Goal: Transaction & Acquisition: Book appointment/travel/reservation

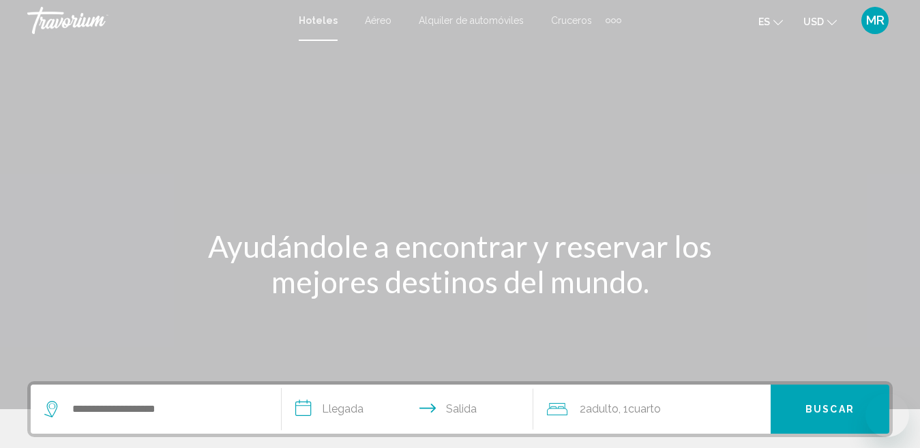
click at [613, 16] on div "Extra navigation items" at bounding box center [614, 20] width 16 height 20
click at [600, 36] on link "Actividades" at bounding box center [585, 45] width 64 height 25
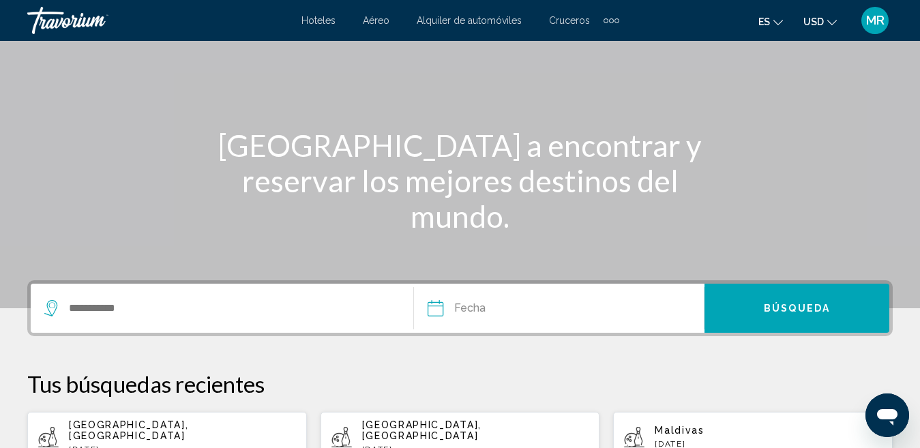
scroll to position [102, 0]
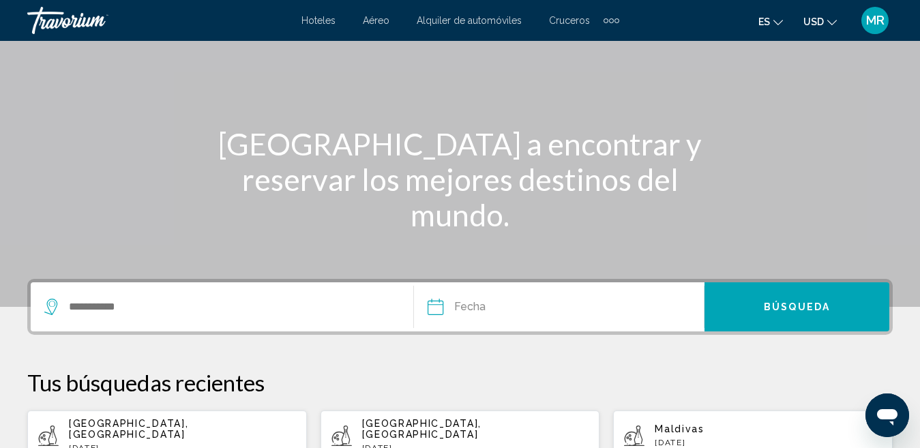
click at [174, 428] on span "[GEOGRAPHIC_DATA], [GEOGRAPHIC_DATA]" at bounding box center [128, 429] width 119 height 22
type input "**********"
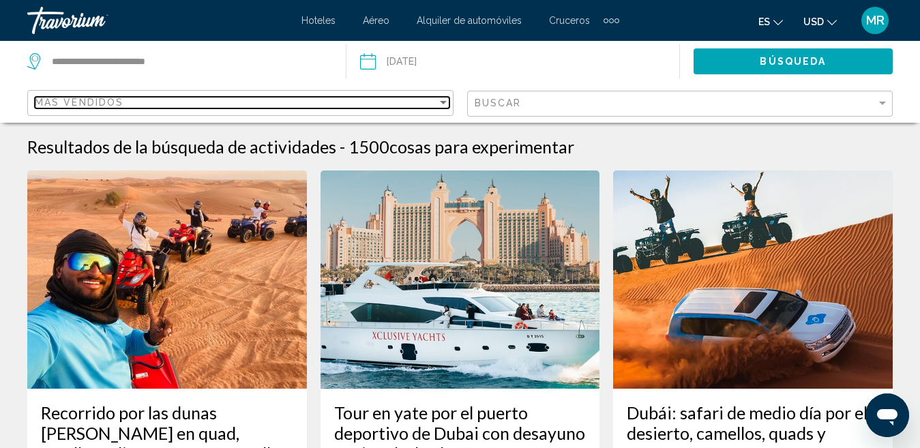
click at [154, 100] on div "Más vendidos" at bounding box center [236, 102] width 402 height 11
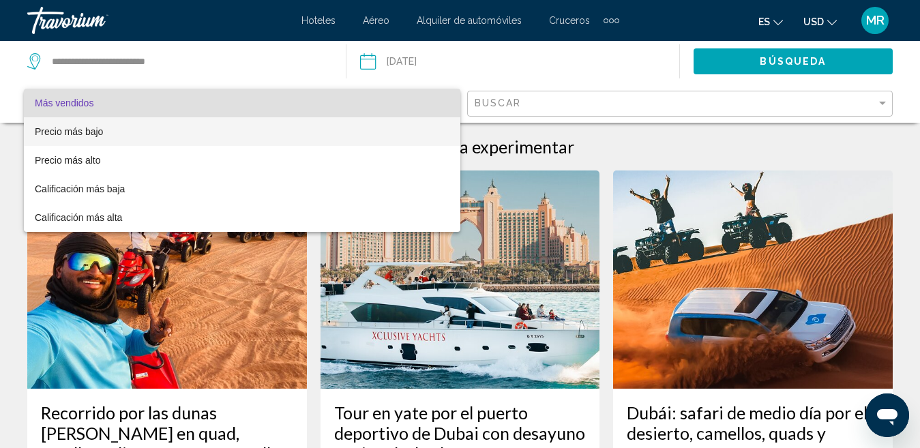
click at [145, 123] on span "Precio más bajo" at bounding box center [242, 131] width 415 height 29
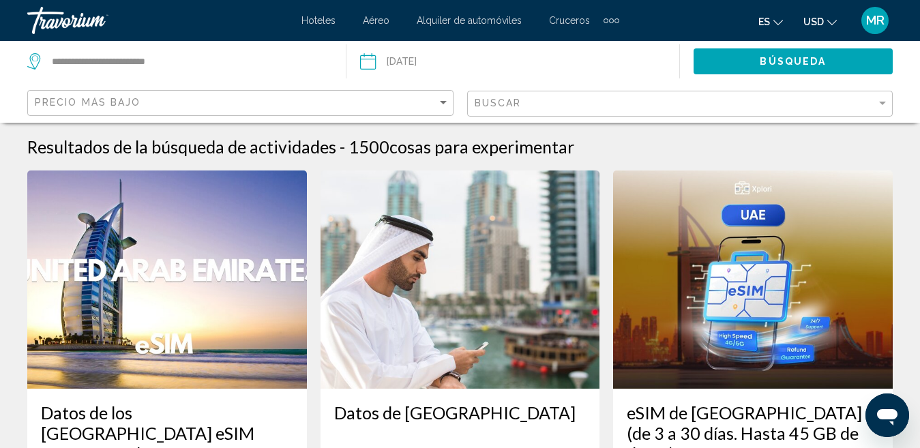
click at [492, 112] on div "Buscar" at bounding box center [682, 103] width 415 height 25
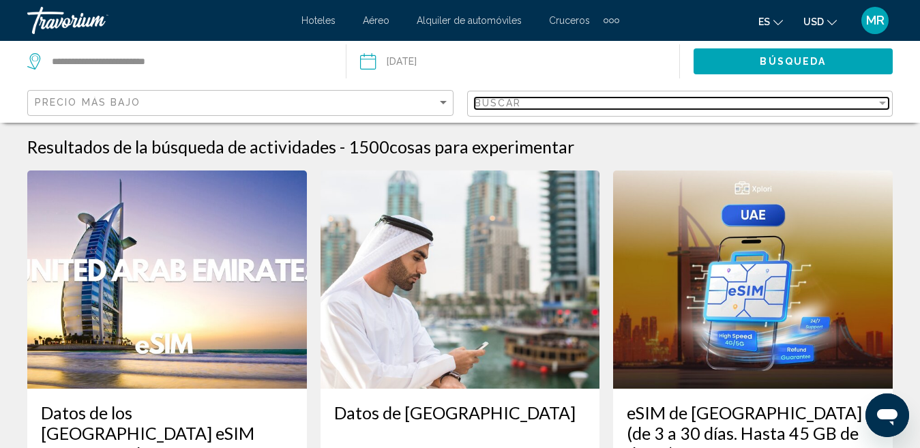
click at [503, 104] on span "Buscar" at bounding box center [498, 103] width 47 height 11
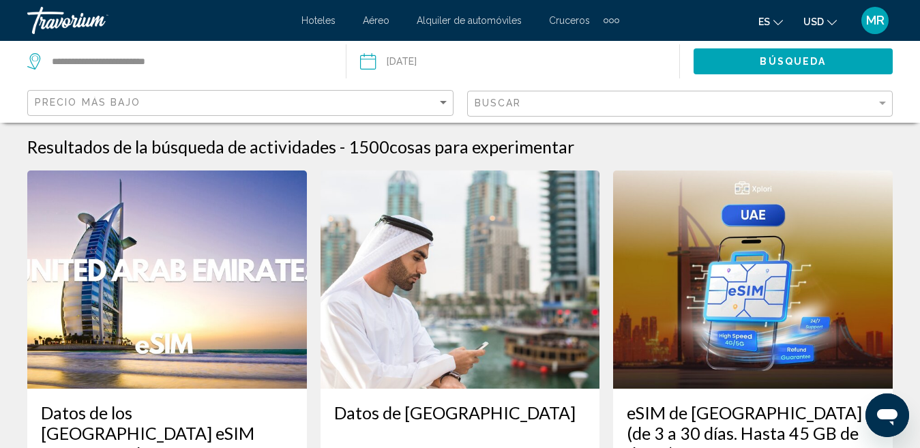
click at [885, 93] on div "Buscar" at bounding box center [682, 103] width 415 height 25
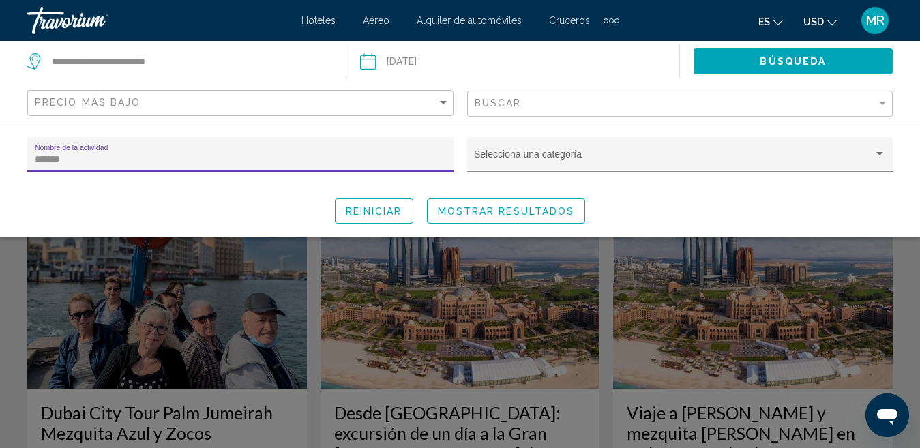
type input "********"
click at [479, 215] on span "Mostrar resultados" at bounding box center [506, 211] width 137 height 11
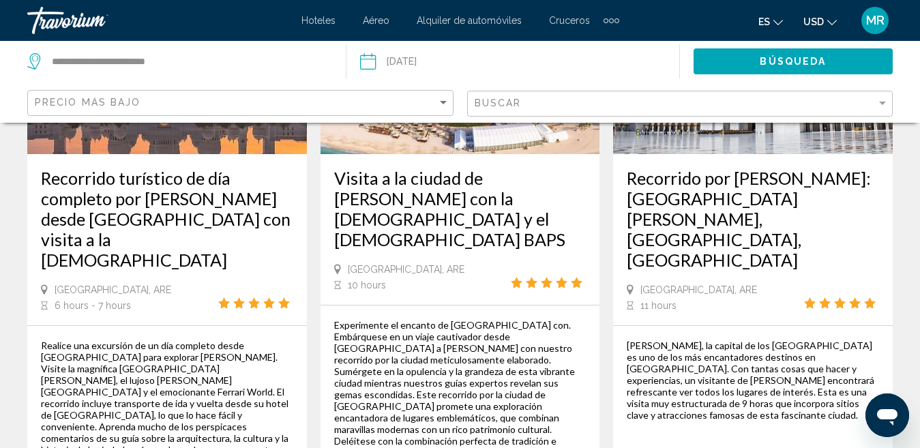
scroll to position [963, 0]
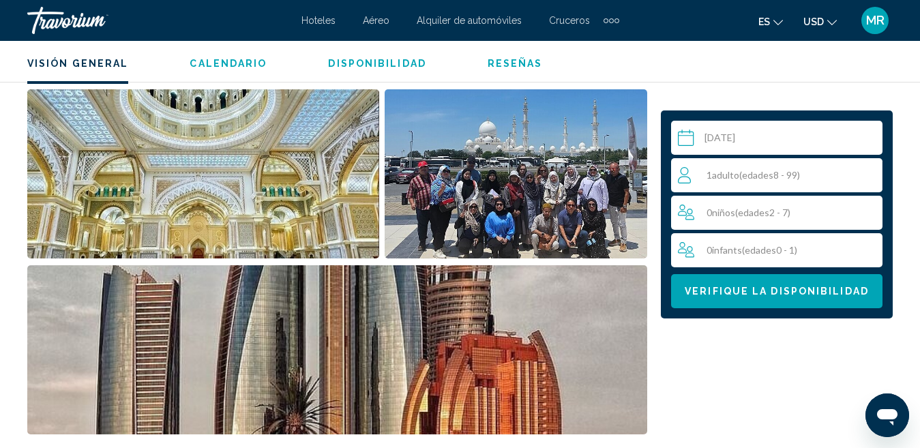
scroll to position [986, 0]
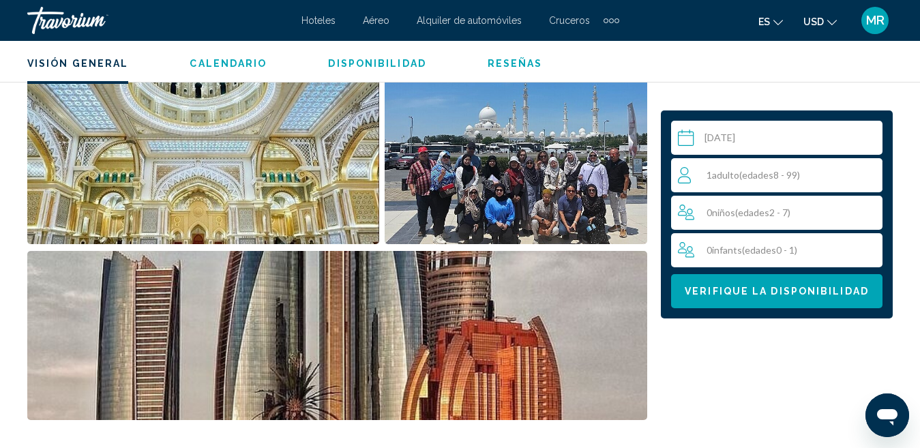
click at [773, 168] on div "1 Adulto Adulto ( edades 8 - 99)" at bounding box center [780, 175] width 204 height 16
click at [865, 174] on icon "Increment adults" at bounding box center [869, 174] width 12 height 12
click at [814, 281] on button "Verifique la disponibilidad" at bounding box center [776, 291] width 211 height 34
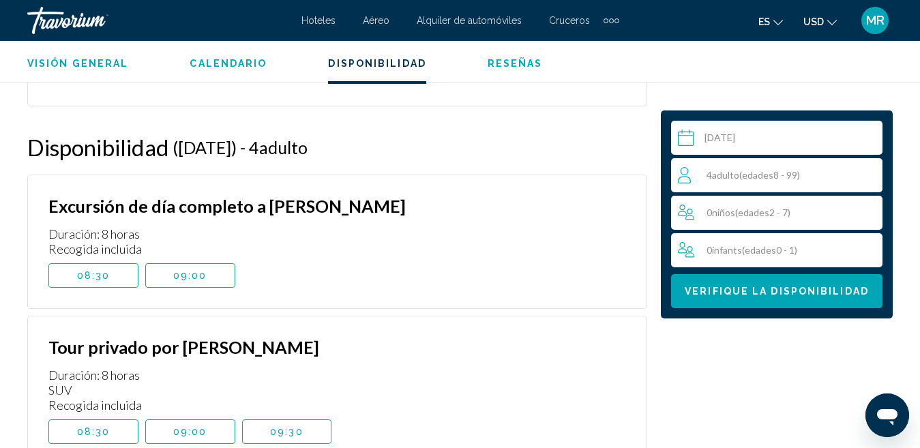
scroll to position [2877, 0]
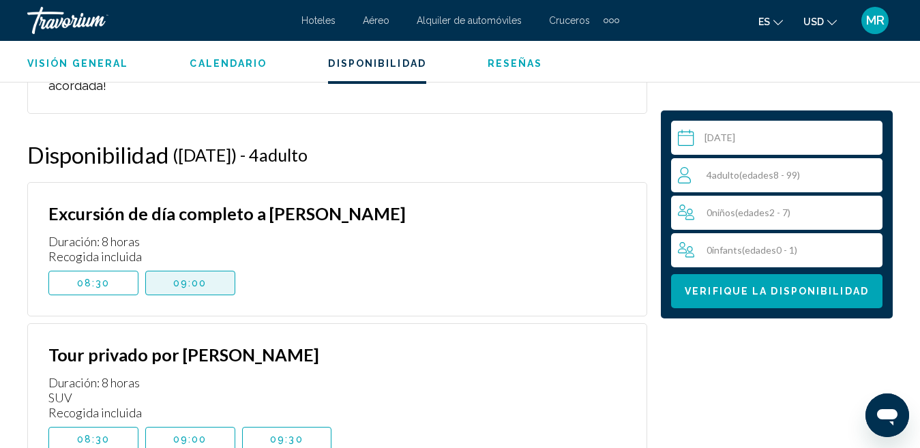
click at [220, 271] on button "09:00" at bounding box center [190, 283] width 90 height 25
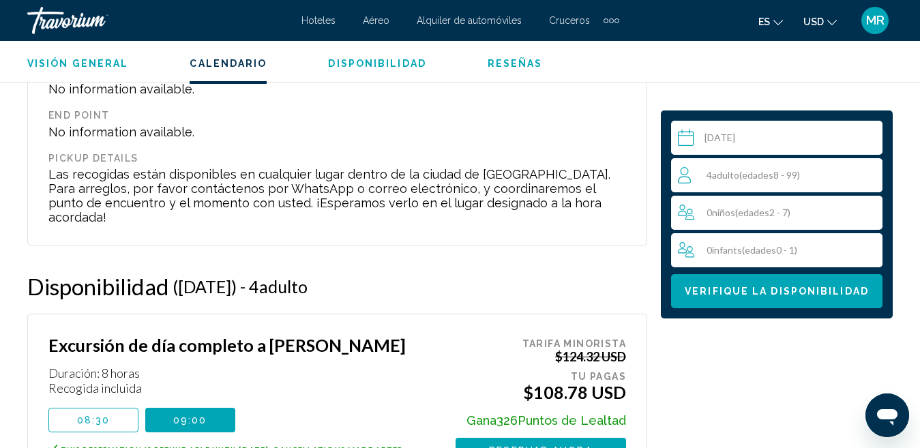
scroll to position [2761, 0]
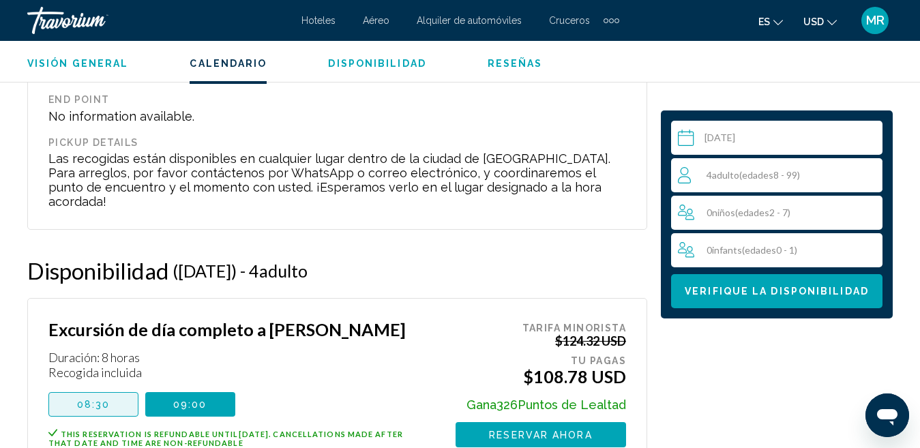
click at [59, 392] on button "08:30" at bounding box center [93, 404] width 90 height 25
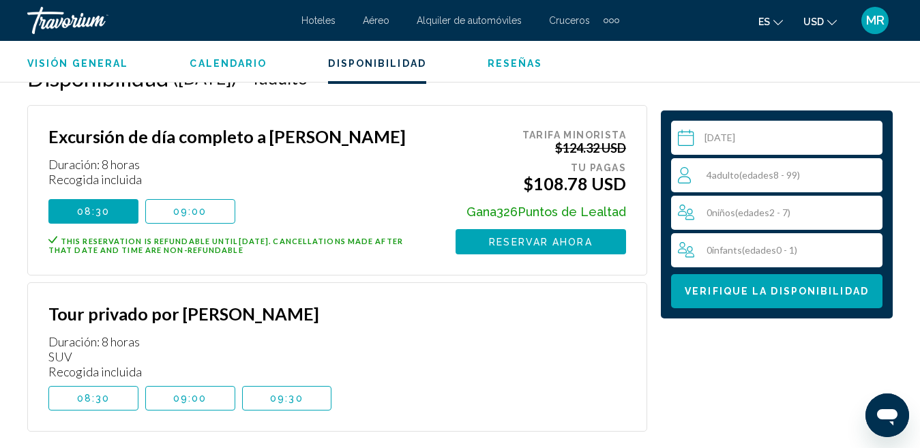
scroll to position [2985, 0]
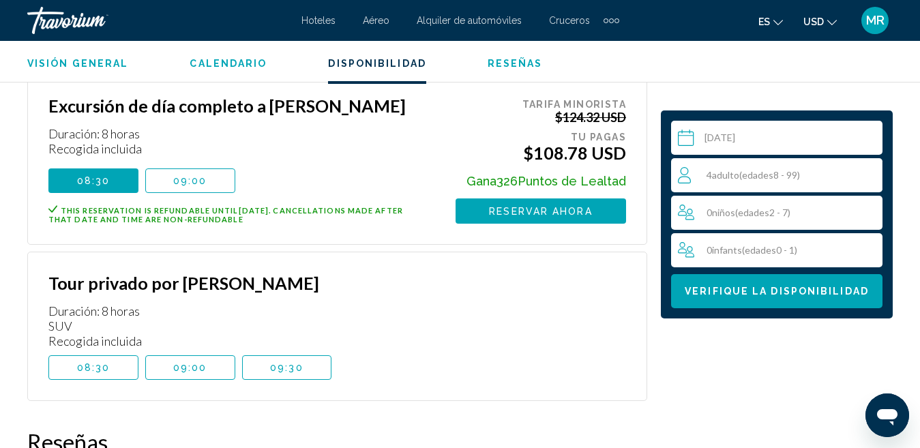
click at [110, 355] on button "08:30" at bounding box center [93, 367] width 90 height 25
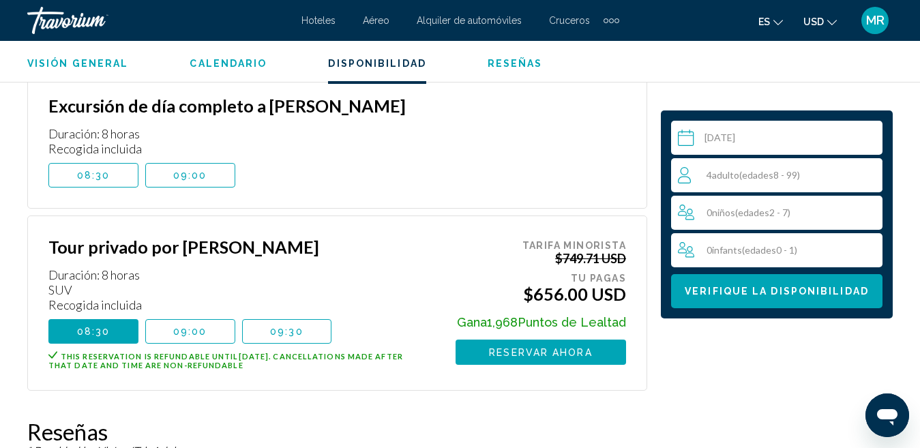
click at [72, 163] on button "08:30" at bounding box center [93, 175] width 90 height 25
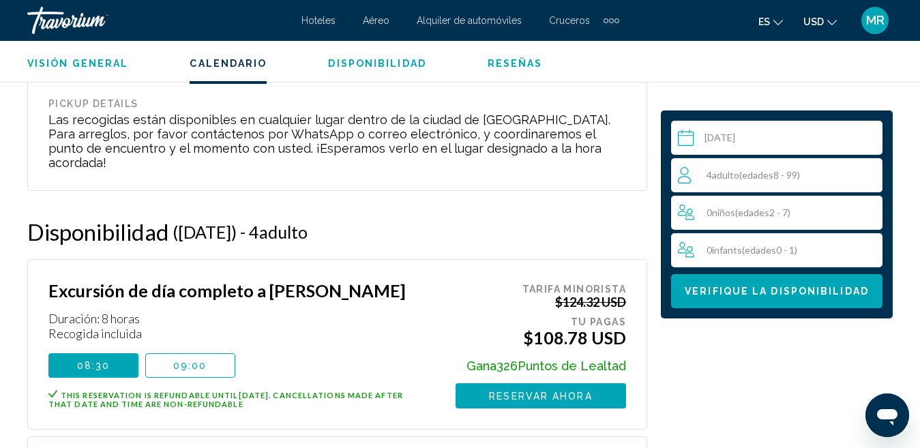
scroll to position [2769, 0]
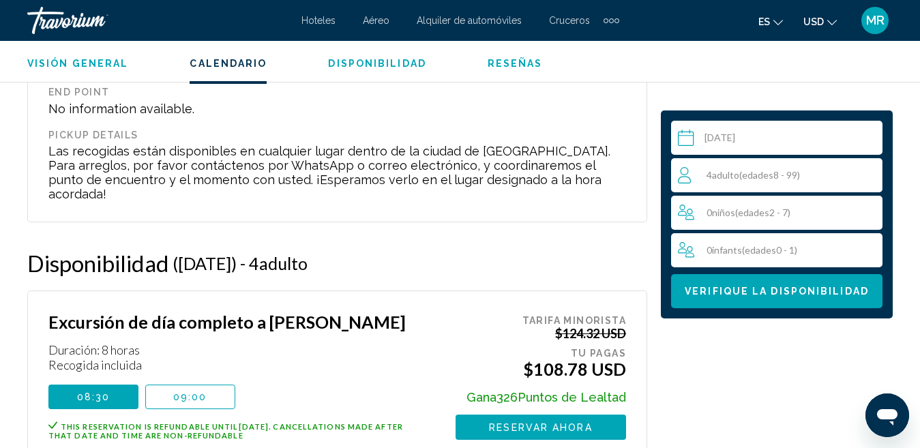
click at [563, 422] on span "Reservar ahora" at bounding box center [540, 427] width 103 height 11
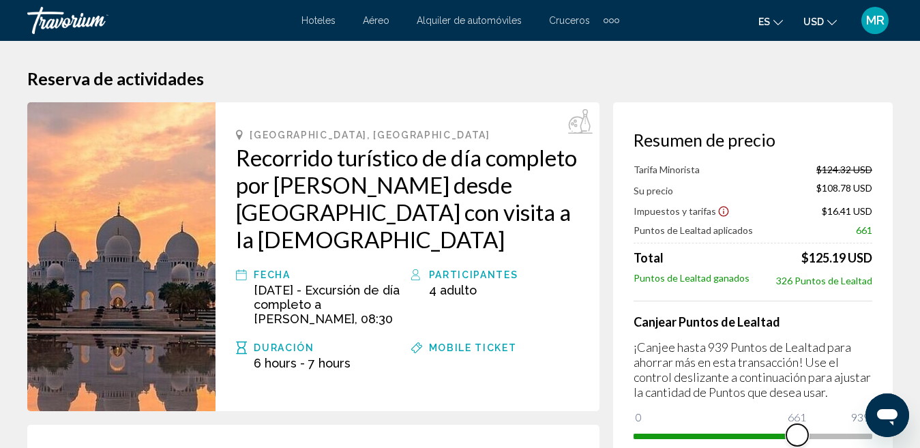
drag, startPoint x: 643, startPoint y: 418, endPoint x: 797, endPoint y: 432, distance: 154.7
click at [797, 432] on span "Main content" at bounding box center [797, 435] width 22 height 22
drag, startPoint x: 797, startPoint y: 430, endPoint x: 842, endPoint y: 429, distance: 45.0
click at [842, 429] on span "Main content" at bounding box center [836, 435] width 22 height 22
drag, startPoint x: 1706, startPoint y: 825, endPoint x: 877, endPoint y: 432, distance: 917.4
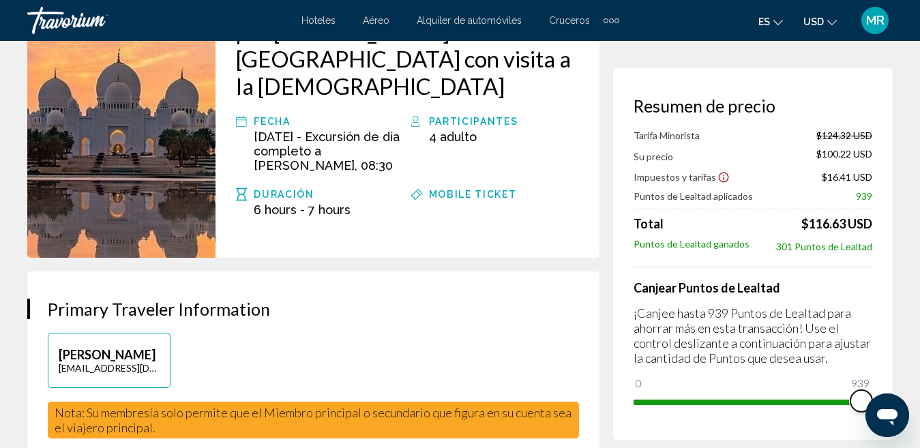
scroll to position [160, 0]
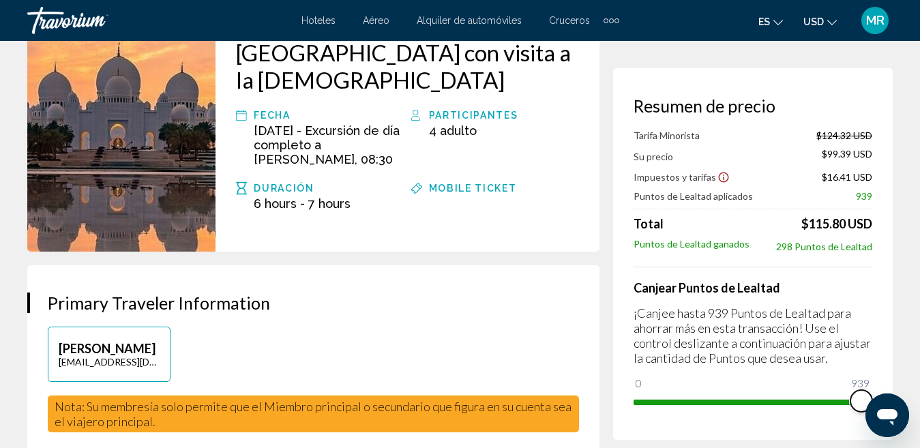
drag, startPoint x: 866, startPoint y: 395, endPoint x: 896, endPoint y: 389, distance: 29.8
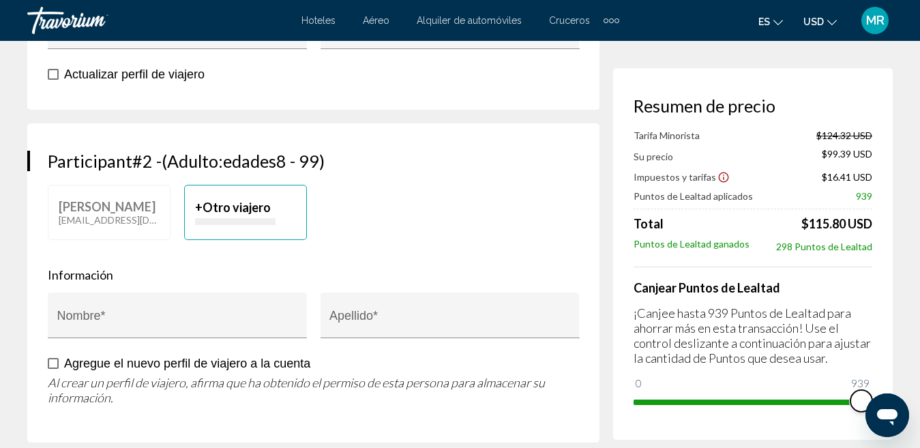
scroll to position [709, 0]
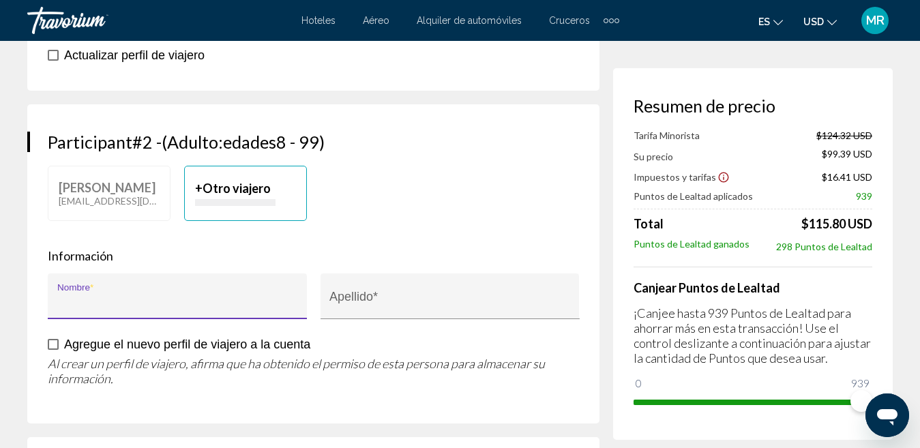
click at [149, 310] on input "Nombre *" at bounding box center [177, 303] width 241 height 14
type input "*********"
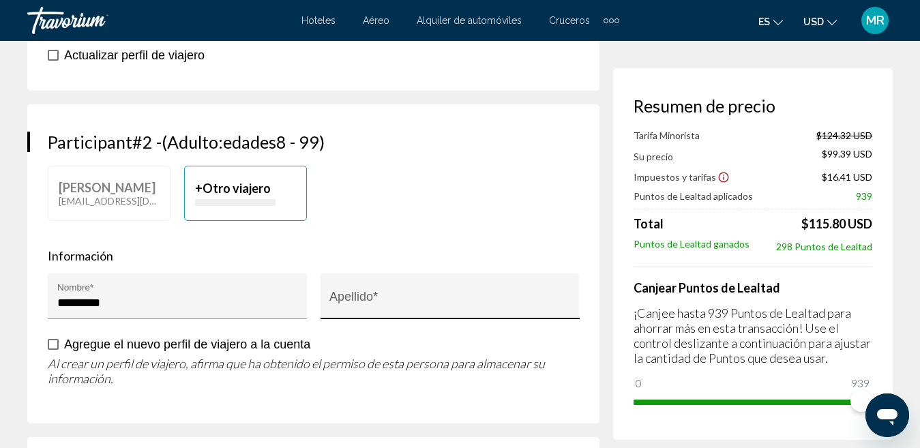
click at [343, 310] on div "Apellido *" at bounding box center [449, 301] width 241 height 36
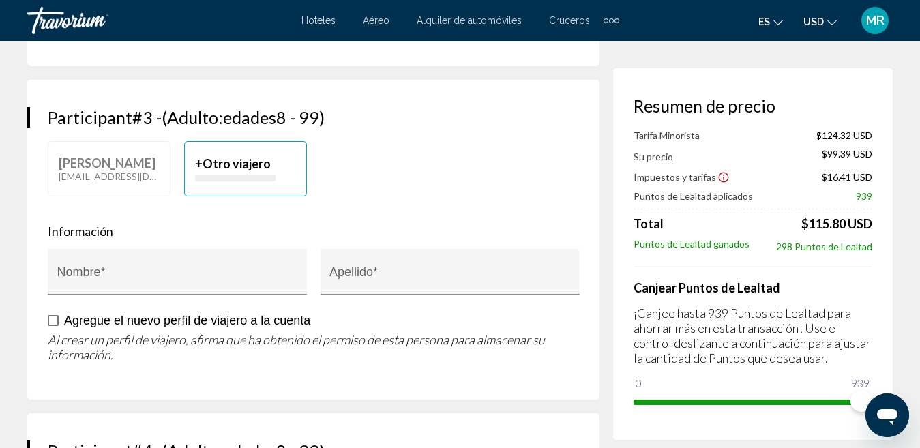
scroll to position [1072, 0]
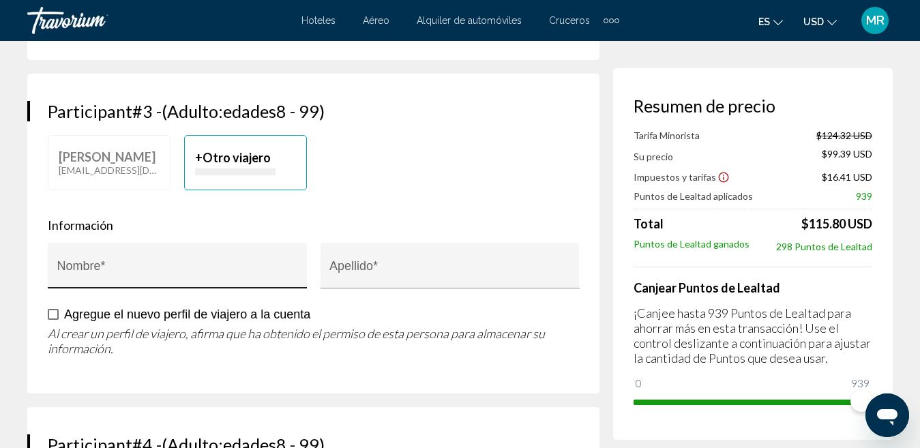
type input "**********"
click at [203, 286] on div "Nombre *" at bounding box center [177, 270] width 241 height 36
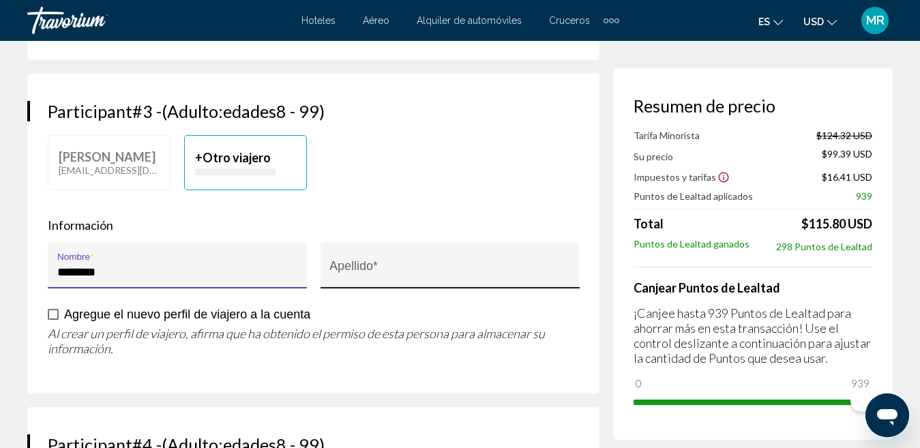
type input "********"
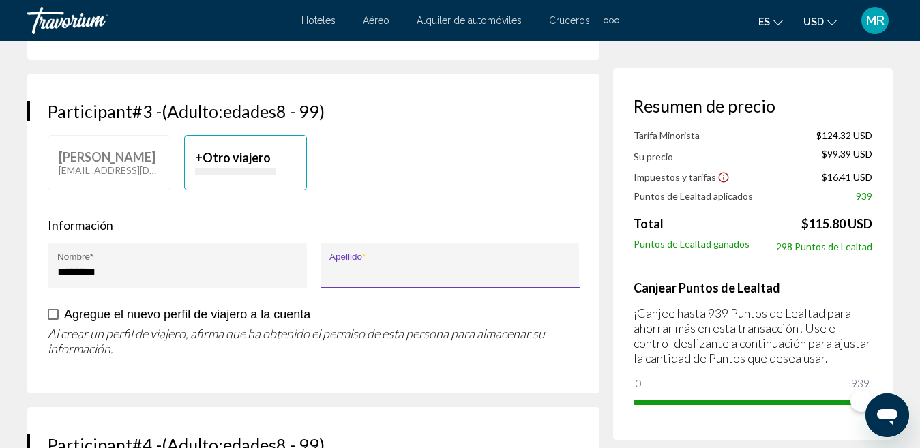
click at [404, 279] on input "Apellido *" at bounding box center [449, 272] width 241 height 14
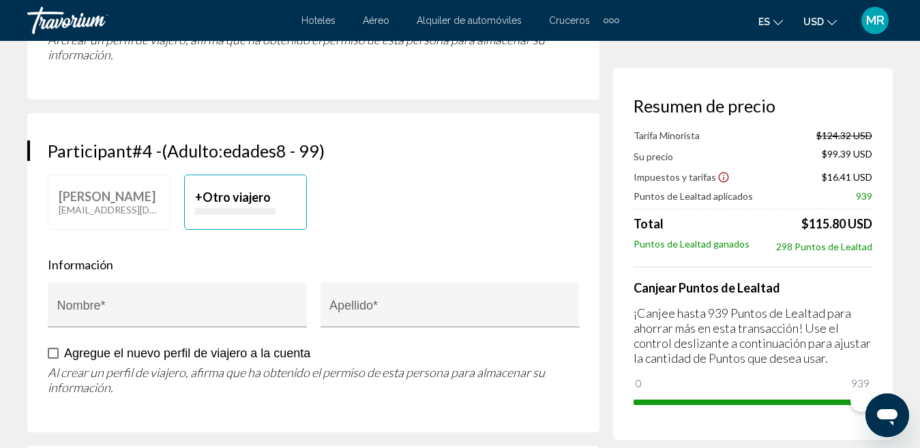
scroll to position [1379, 0]
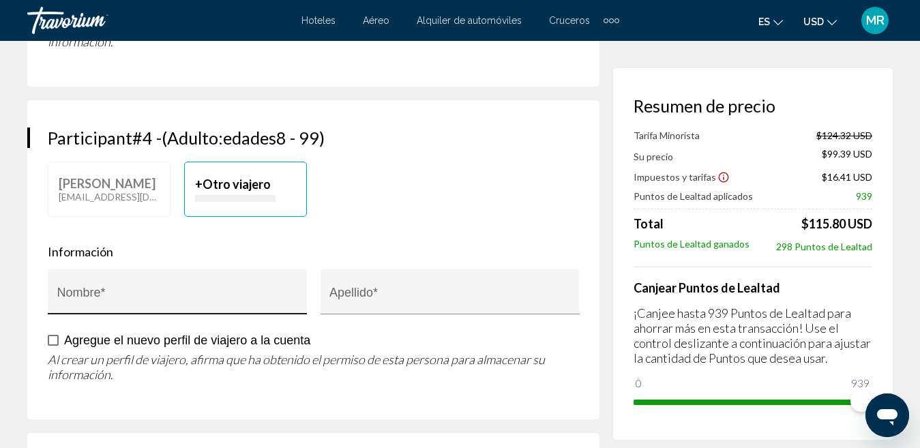
type input "**********"
click at [217, 306] on input "Nombre *" at bounding box center [177, 299] width 241 height 14
type input "*******"
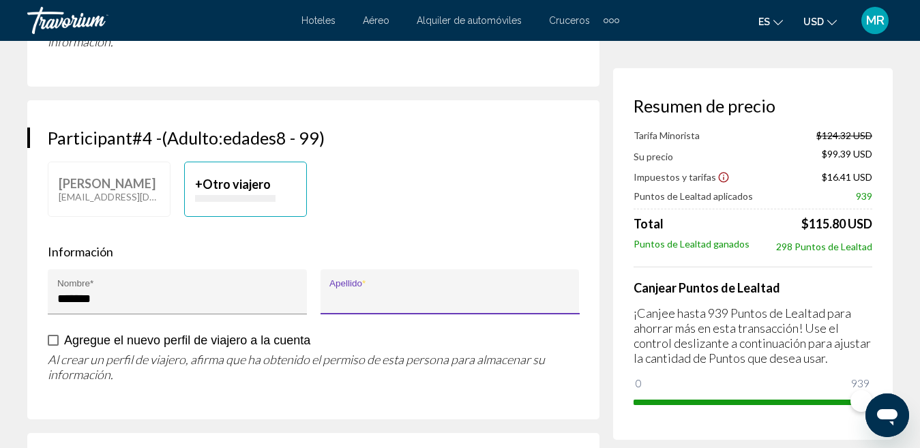
click at [338, 306] on input "Apellido *" at bounding box center [449, 299] width 241 height 14
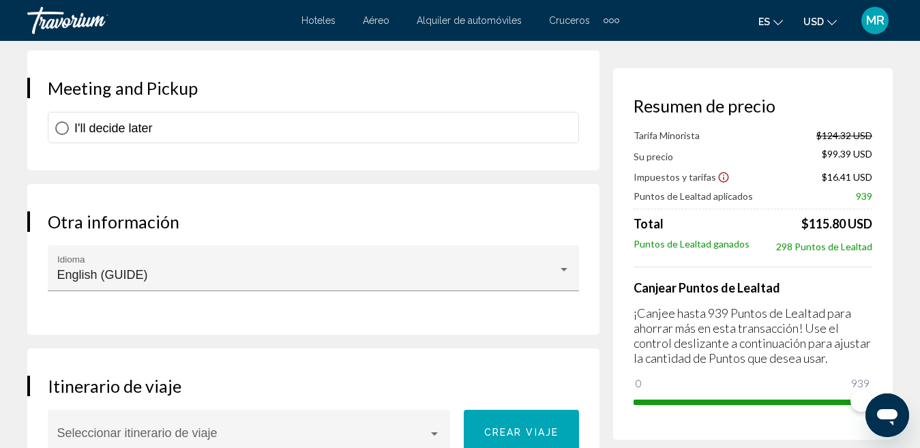
scroll to position [1769, 0]
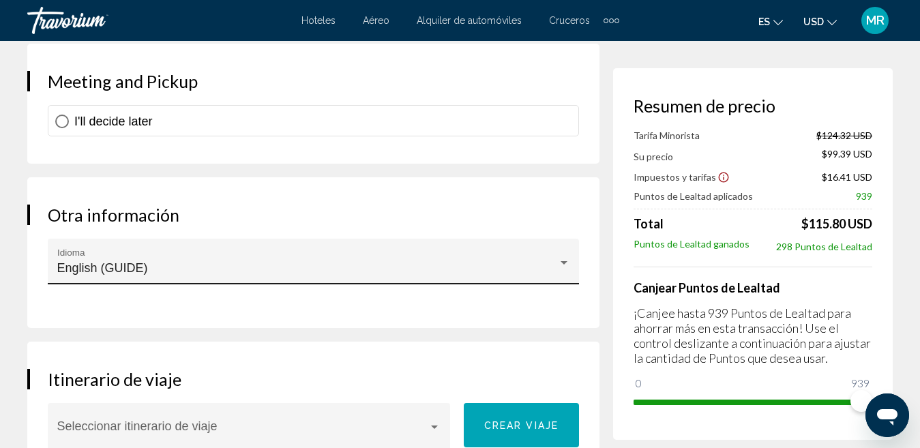
type input "**********"
click at [554, 275] on div "English (GUIDE)" at bounding box center [307, 268] width 501 height 14
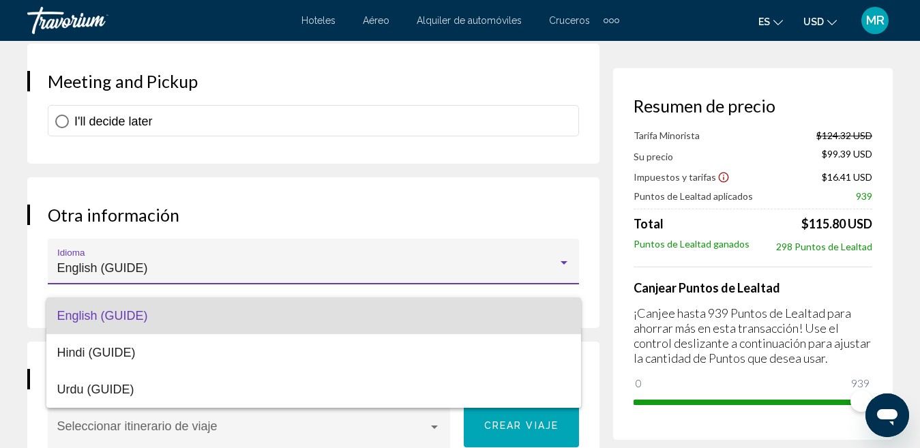
click at [491, 319] on span "English (GUIDE)" at bounding box center [313, 315] width 513 height 37
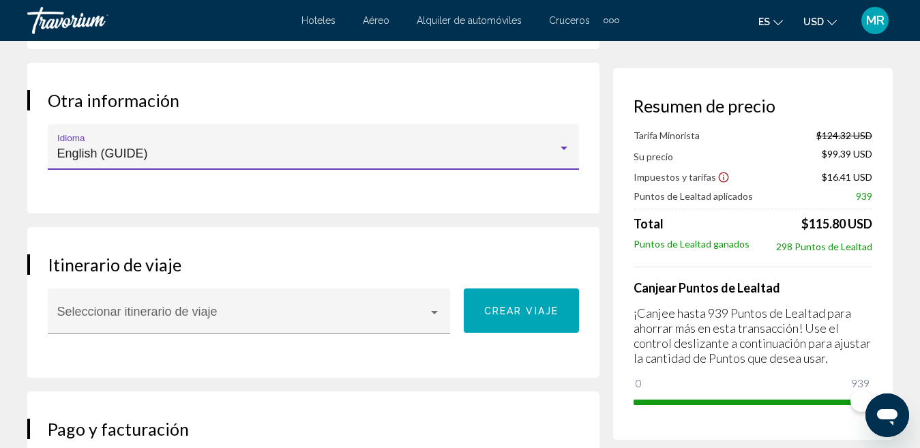
scroll to position [1890, 0]
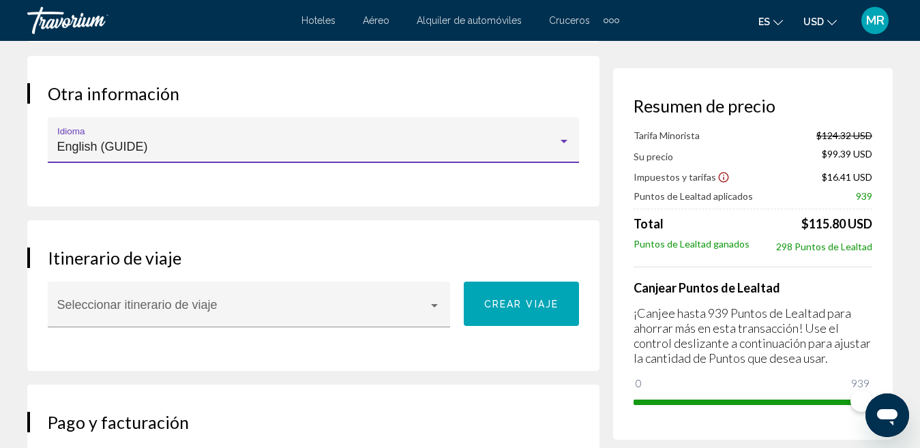
click at [545, 153] on div "English (GUIDE)" at bounding box center [307, 147] width 501 height 14
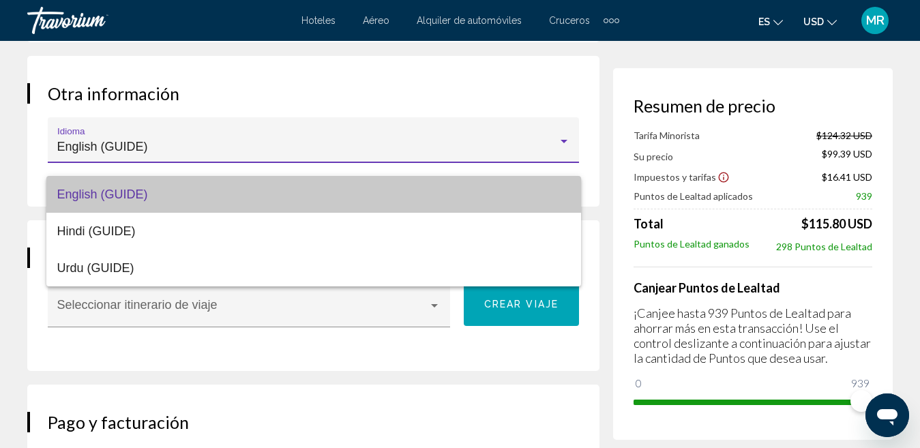
click at [545, 198] on span "English (GUIDE)" at bounding box center [313, 194] width 513 height 37
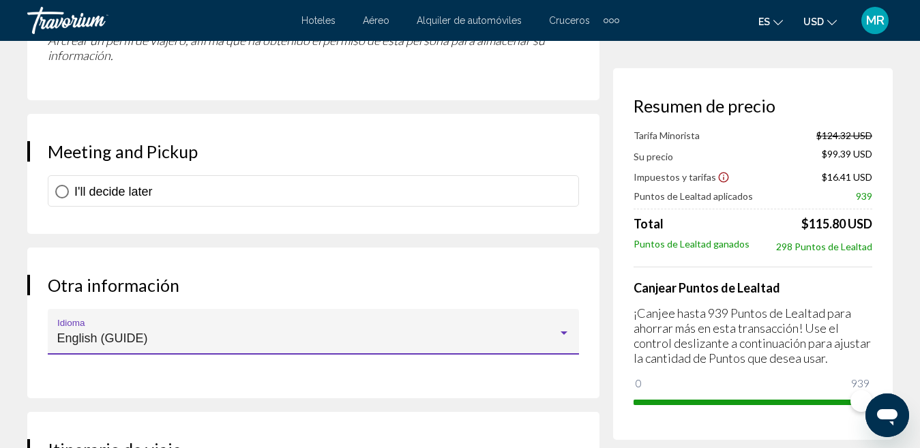
scroll to position [1653, 0]
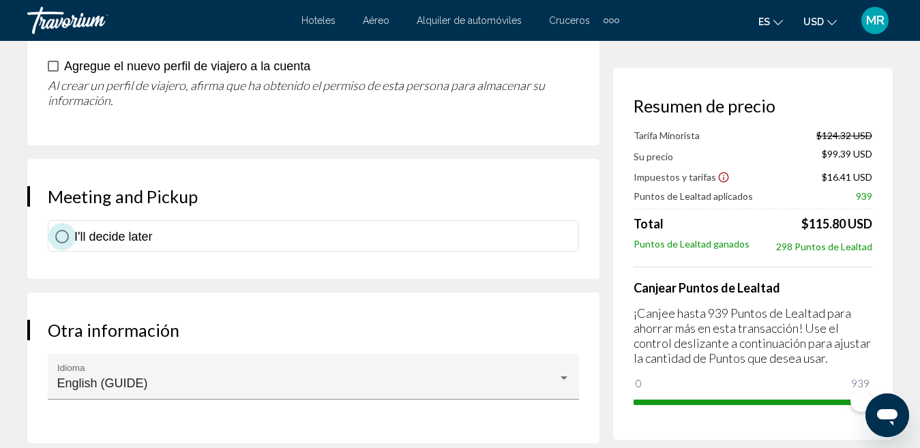
click at [68, 243] on span "Main content" at bounding box center [62, 237] width 14 height 14
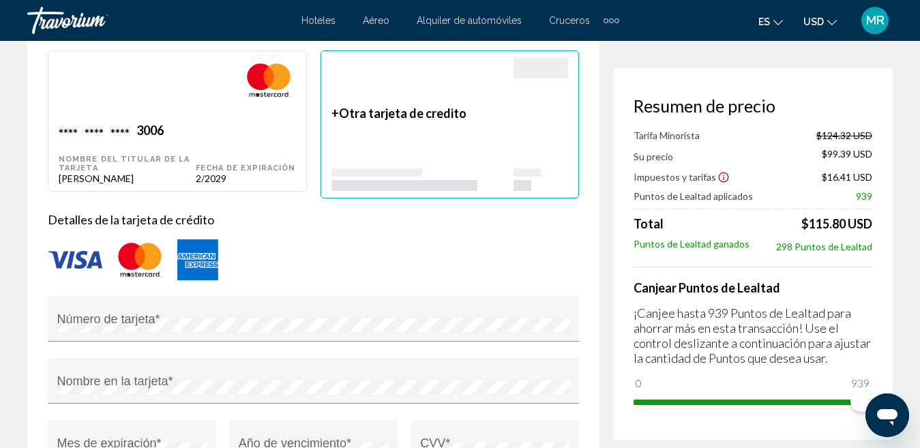
scroll to position [2318, 0]
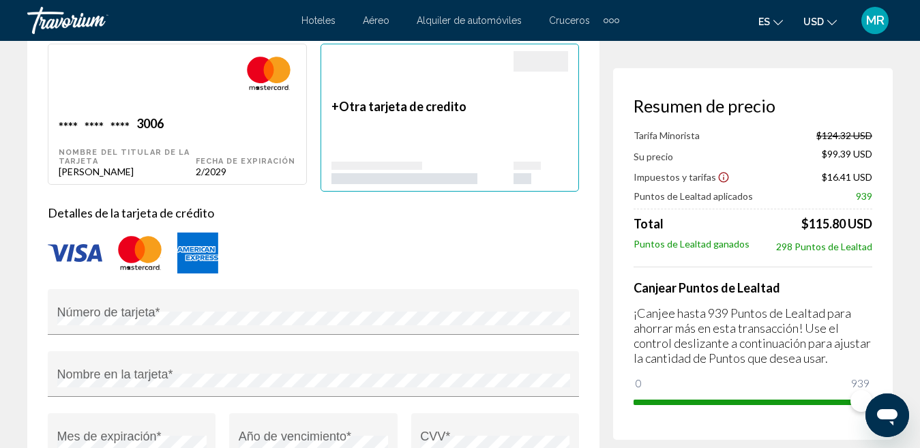
click at [147, 117] on div "Main content" at bounding box center [127, 83] width 137 height 65
type input "********"
type input "**********"
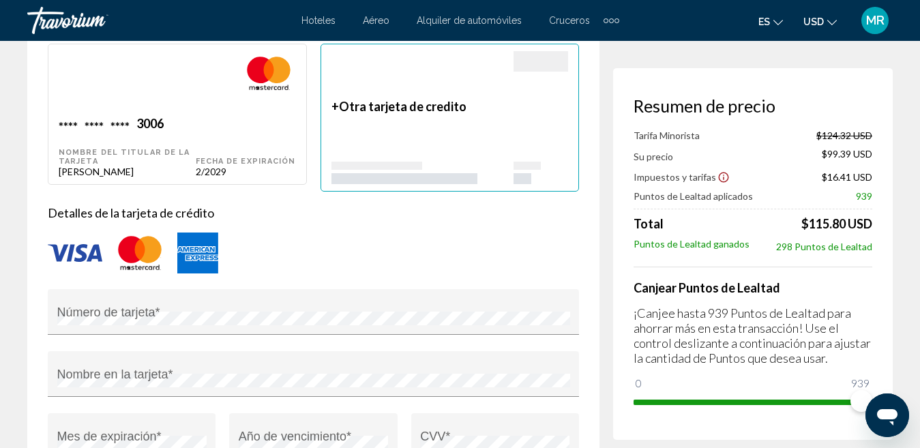
type input "********"
type input "*****"
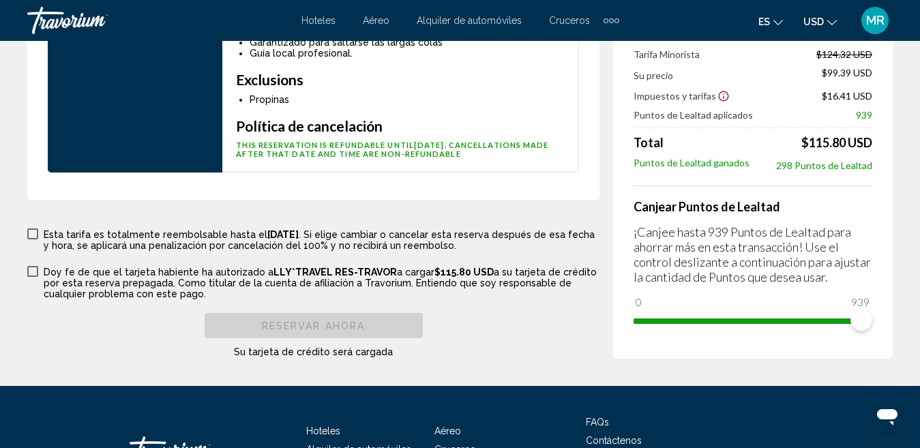
scroll to position [3366, 0]
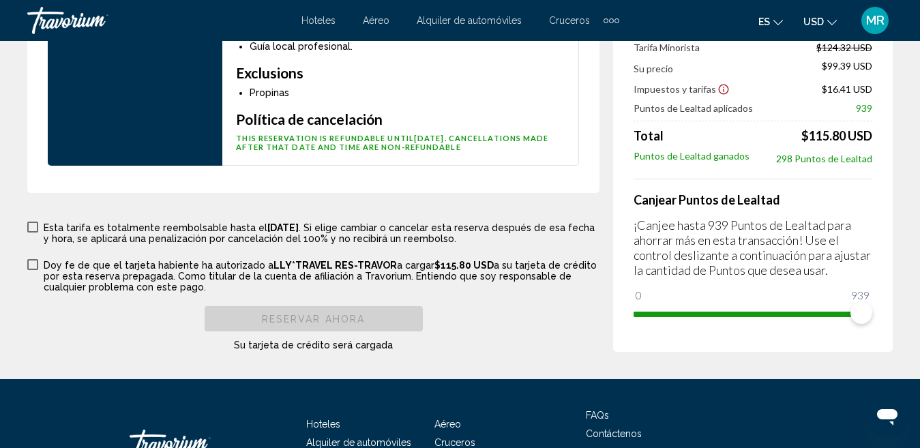
click at [33, 270] on span "Main content" at bounding box center [32, 264] width 11 height 11
click at [34, 233] on span "Main content" at bounding box center [32, 227] width 11 height 11
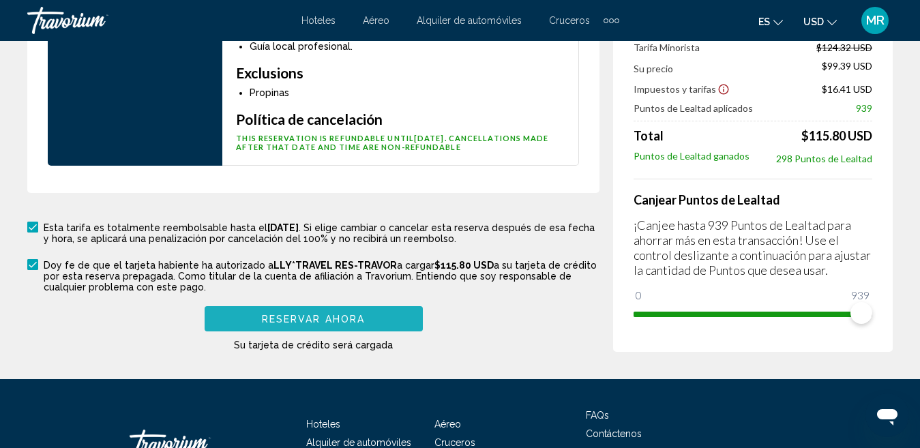
click at [334, 325] on span "Reservar Ahora" at bounding box center [313, 319] width 103 height 11
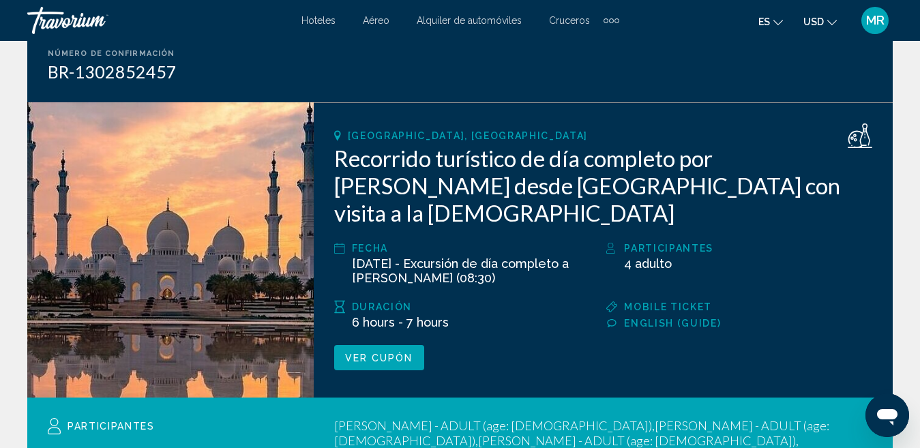
scroll to position [94, 0]
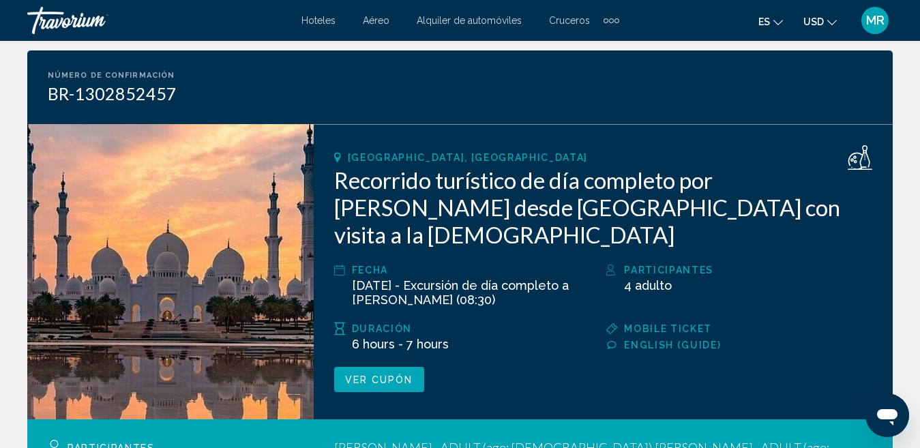
click at [615, 25] on div "Extra navigation items" at bounding box center [612, 20] width 16 height 20
click at [589, 42] on span "Actividades" at bounding box center [579, 45] width 58 height 11
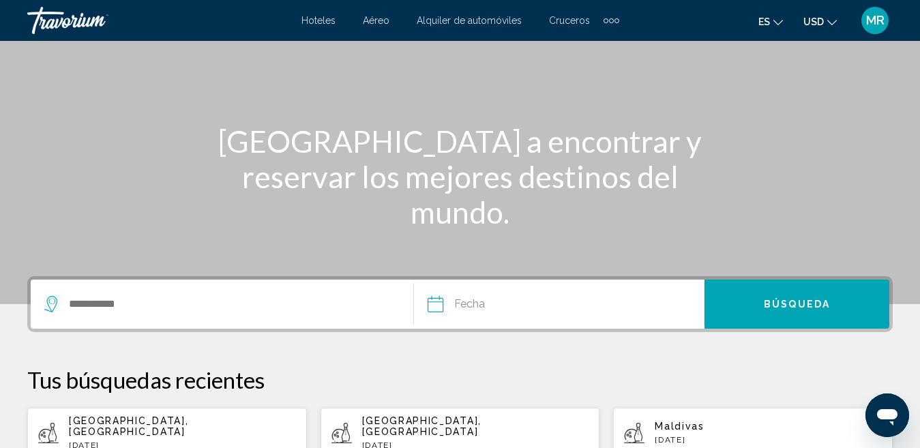
scroll to position [113, 0]
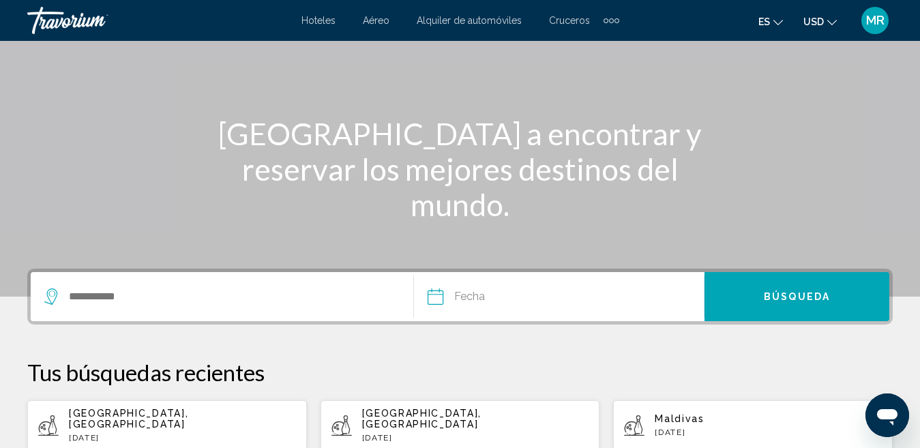
click at [677, 414] on span "Maldivas" at bounding box center [679, 418] width 49 height 11
type input "********"
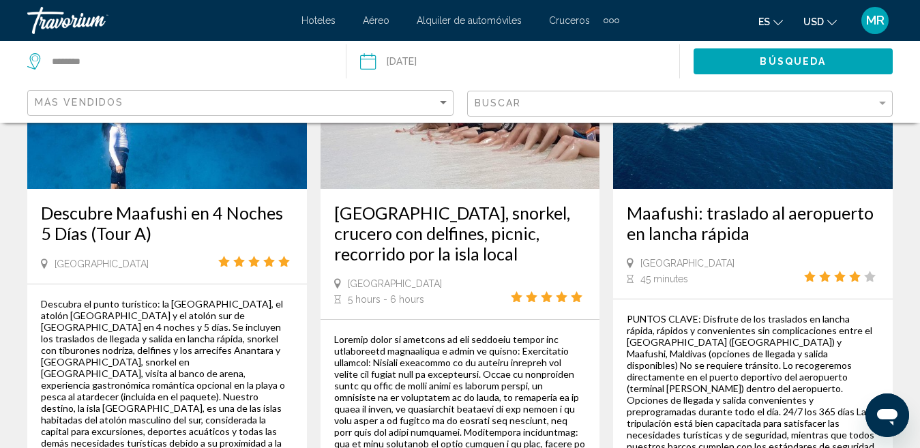
scroll to position [1147, 0]
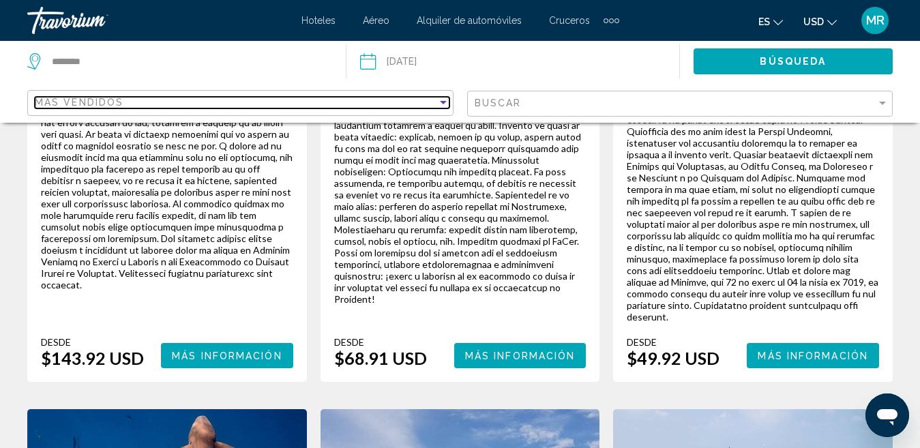
click at [378, 100] on div "Más vendidos" at bounding box center [236, 102] width 402 height 11
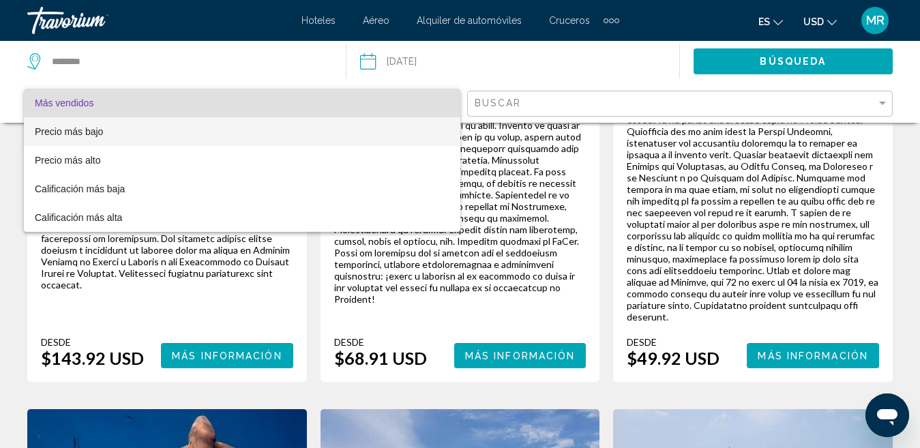
click at [374, 128] on span "Precio más bajo" at bounding box center [242, 131] width 415 height 29
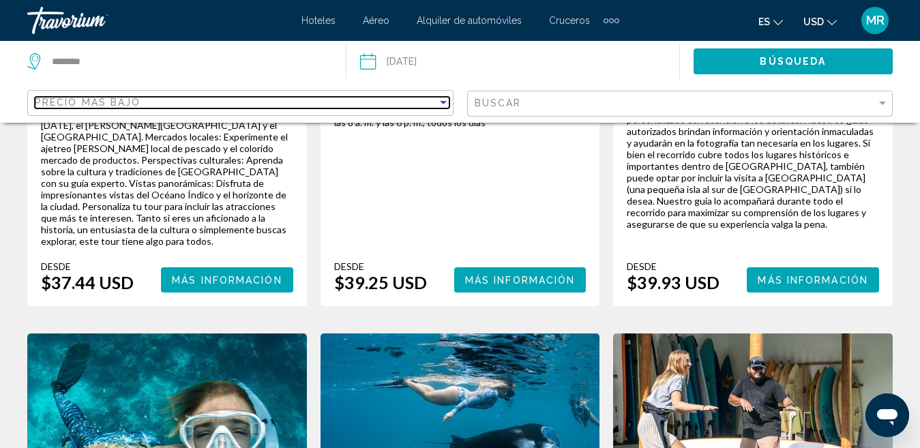
scroll to position [2365, 0]
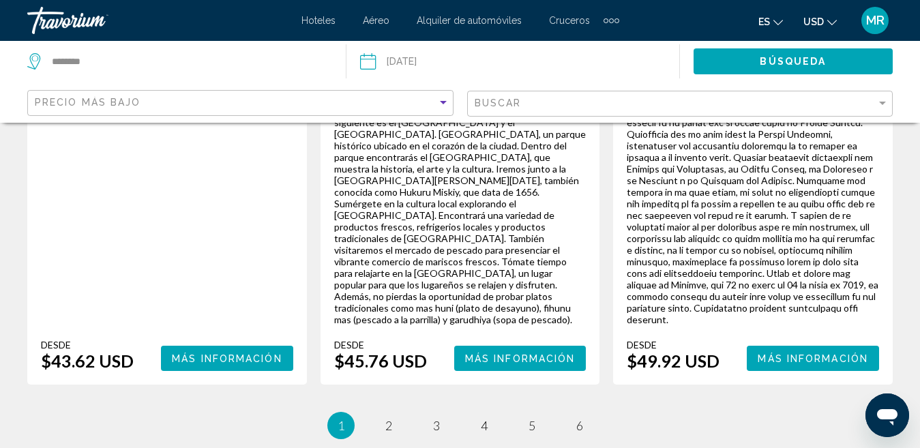
click at [488, 94] on div "Buscar" at bounding box center [682, 103] width 415 height 25
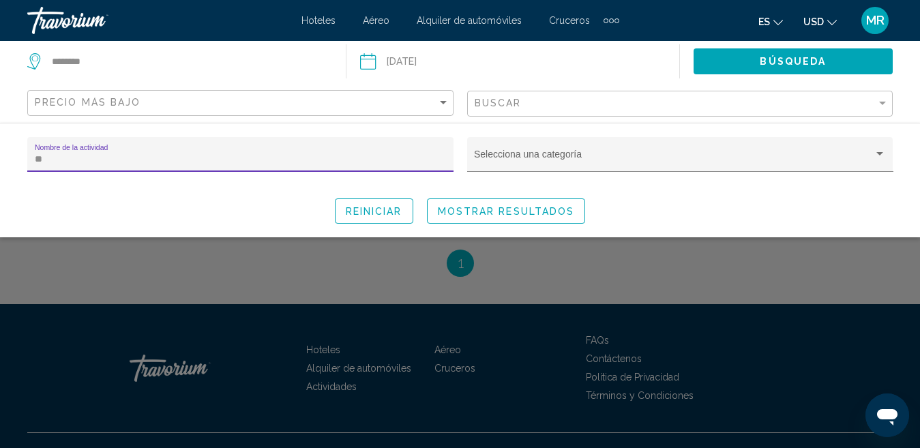
scroll to position [614, 0]
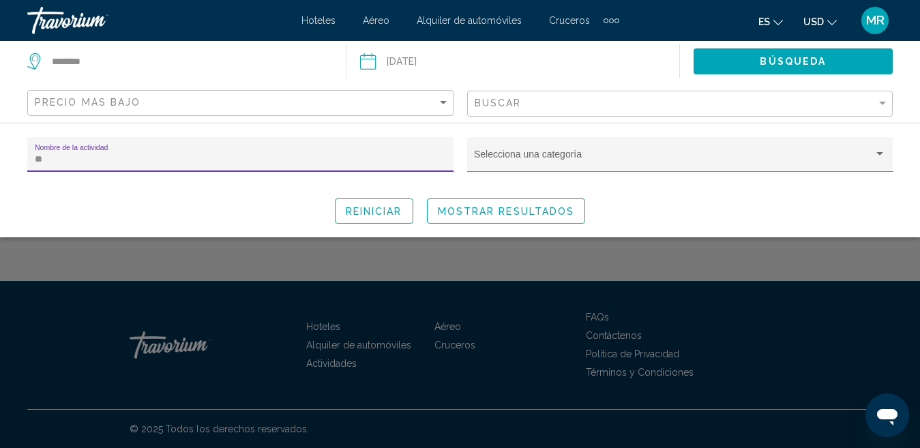
type input "*"
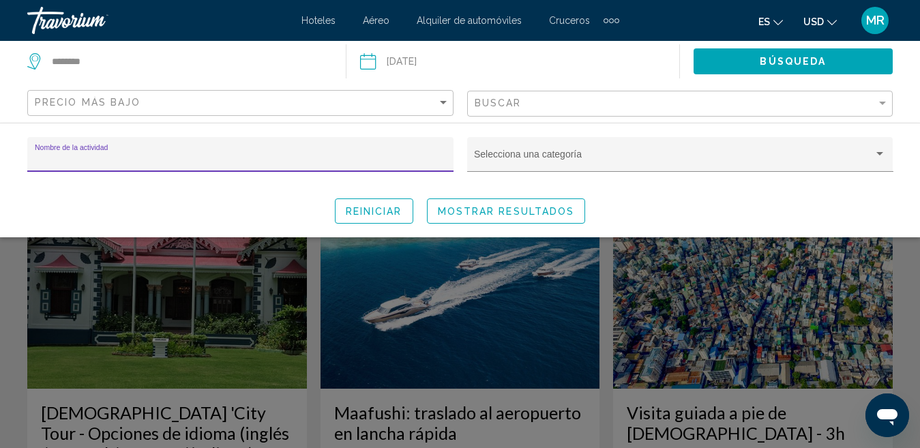
click at [584, 213] on button "Mostrar resultados" at bounding box center [506, 210] width 159 height 25
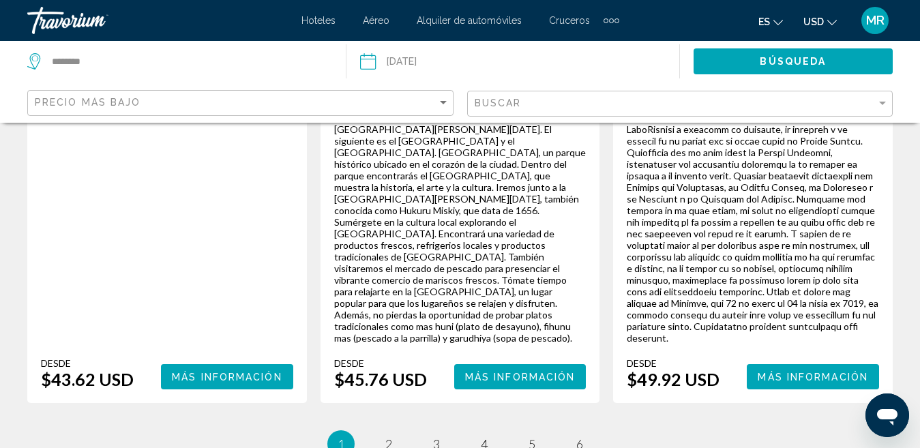
scroll to position [2351, 0]
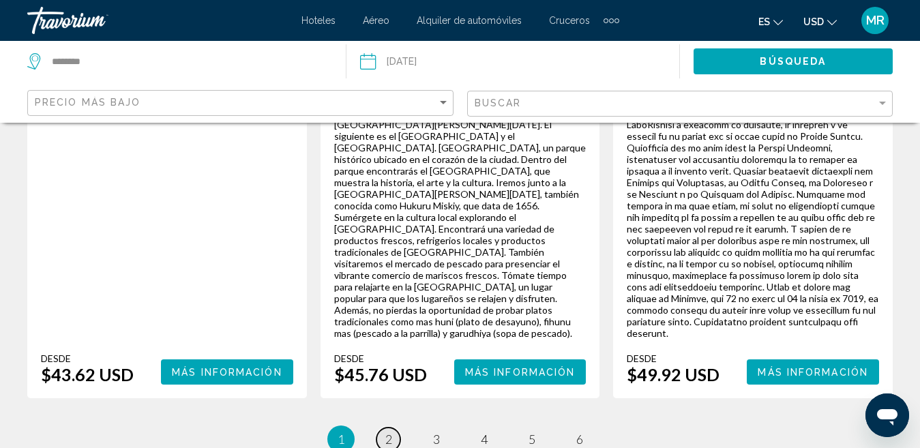
click at [391, 432] on span "2" at bounding box center [388, 439] width 7 height 15
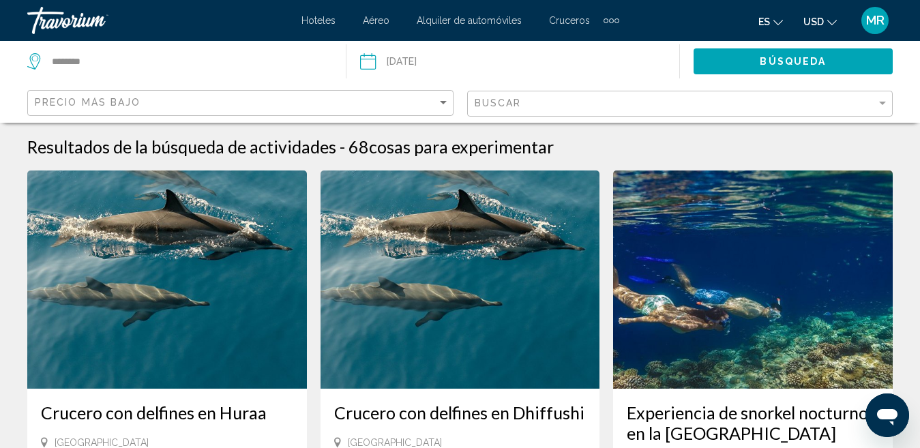
click at [876, 29] on div "MR" at bounding box center [874, 20] width 27 height 27
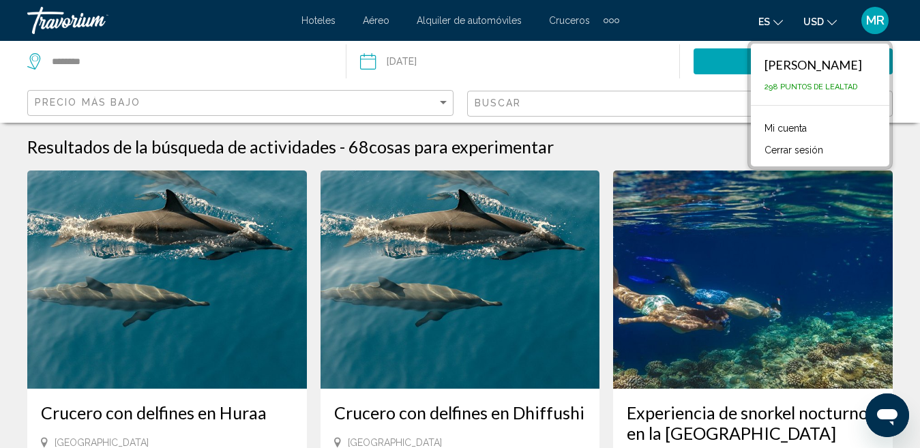
click at [781, 154] on button "Cerrar sesión" at bounding box center [794, 150] width 72 height 18
